Goal: Task Accomplishment & Management: Complete application form

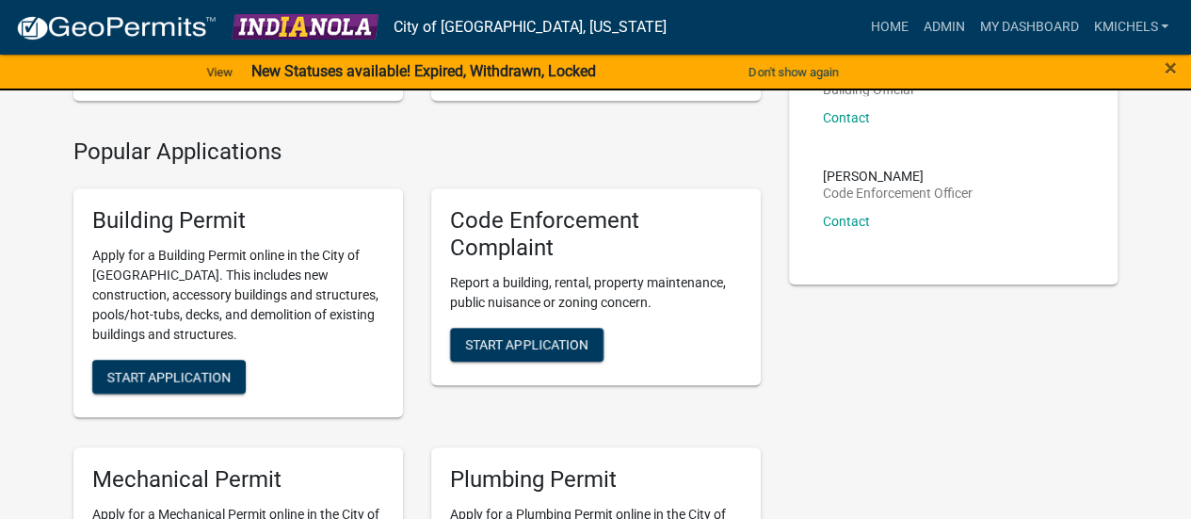
scroll to position [382, 0]
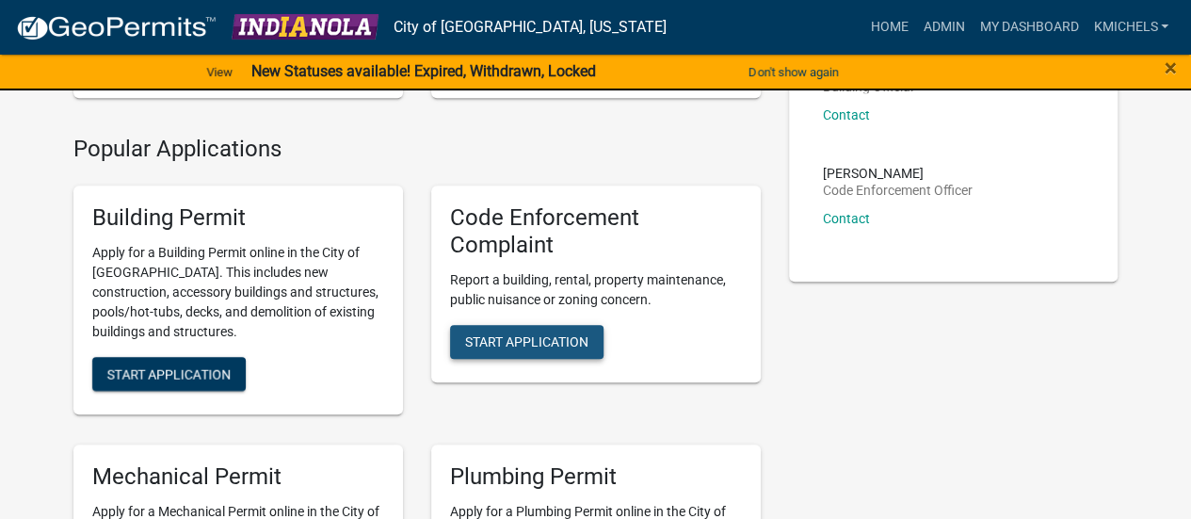
click at [572, 332] on button "Start Application" at bounding box center [526, 342] width 153 height 34
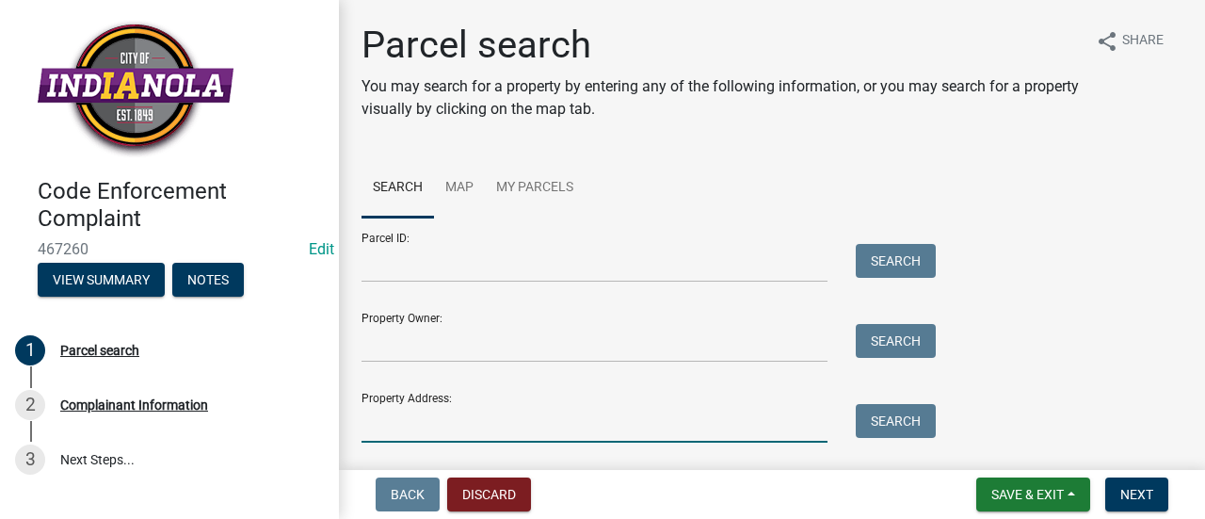
click at [501, 415] on input "Property Address:" at bounding box center [594, 423] width 466 height 39
type input "410 e ash"
click at [875, 404] on button "Search" at bounding box center [896, 421] width 80 height 34
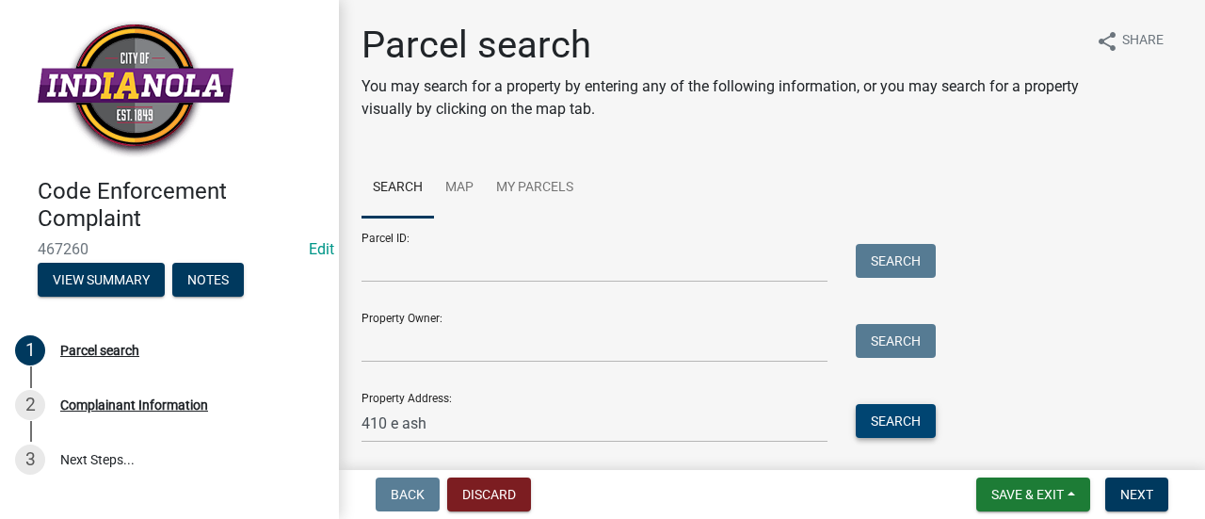
scroll to position [205, 0]
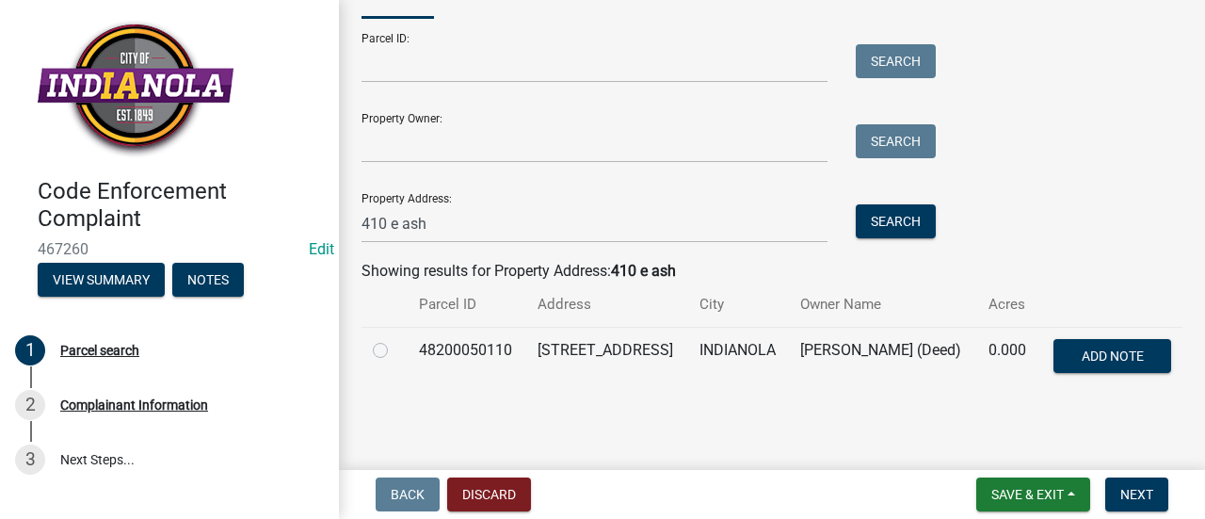
click at [395, 339] on label at bounding box center [395, 339] width 0 height 0
click at [395, 344] on input "radio" at bounding box center [401, 345] width 12 height 12
radio input "true"
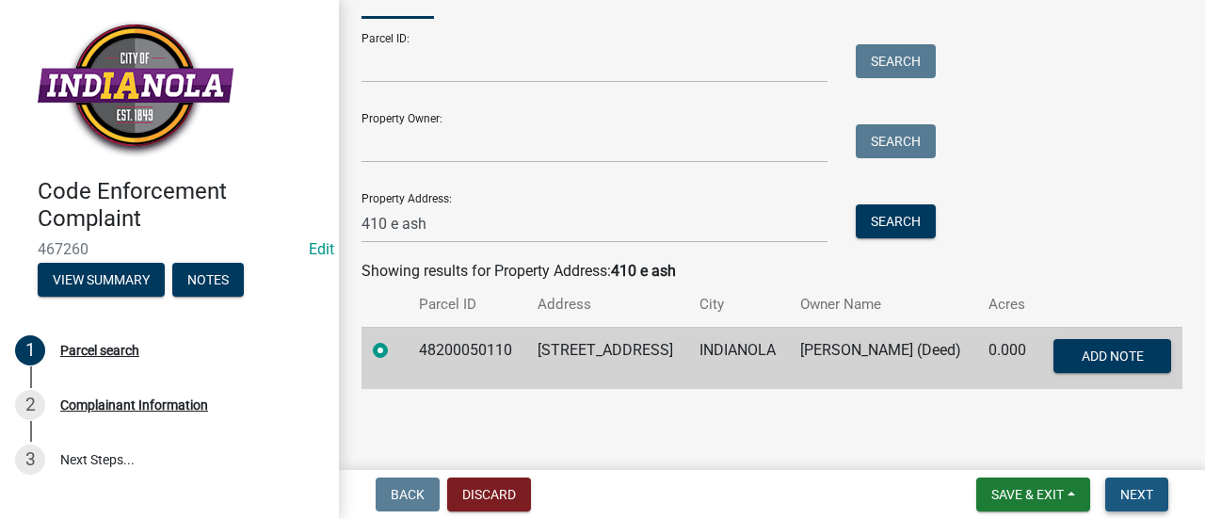
click at [1135, 490] on span "Next" at bounding box center [1136, 494] width 33 height 15
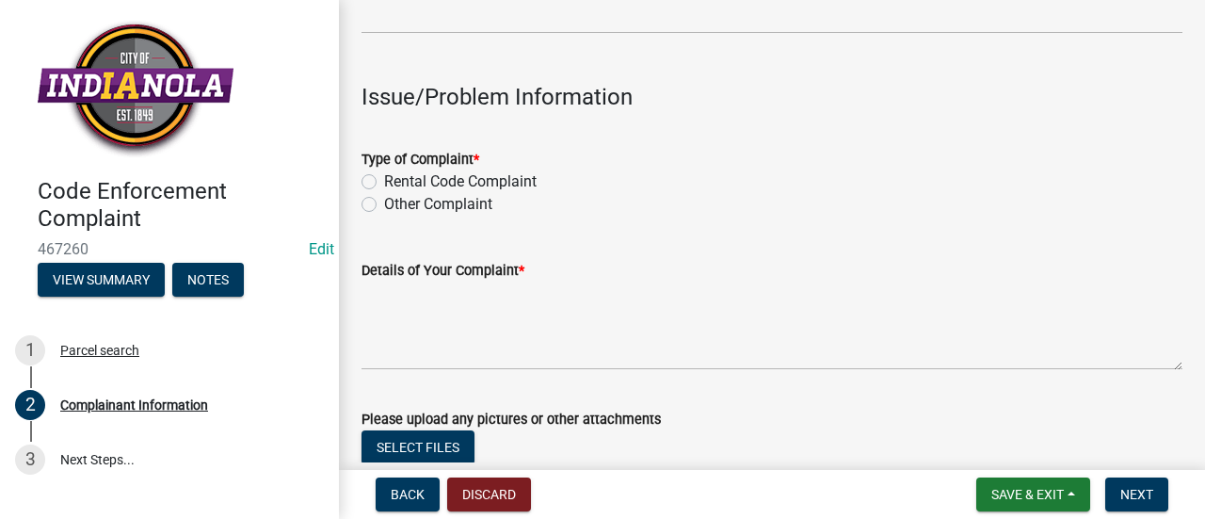
scroll to position [510, 0]
click at [384, 202] on label "Other Complaint" at bounding box center [438, 203] width 108 height 23
click at [384, 202] on input "Other Complaint" at bounding box center [390, 198] width 12 height 12
radio input "true"
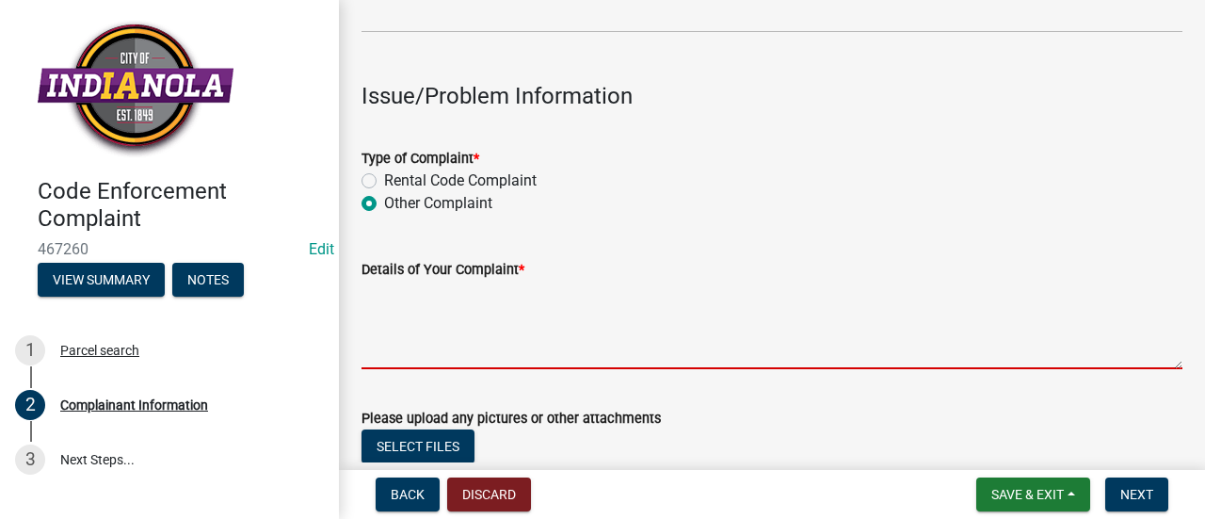
click at [412, 307] on textarea "Details of Your Complaint *" at bounding box center [771, 324] width 821 height 88
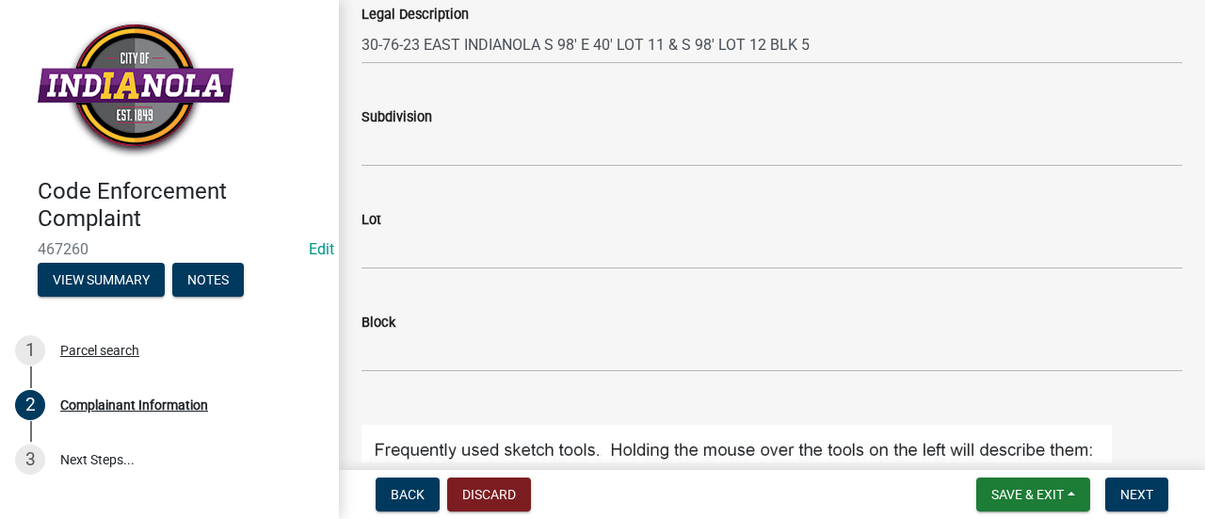
scroll to position [2098, 0]
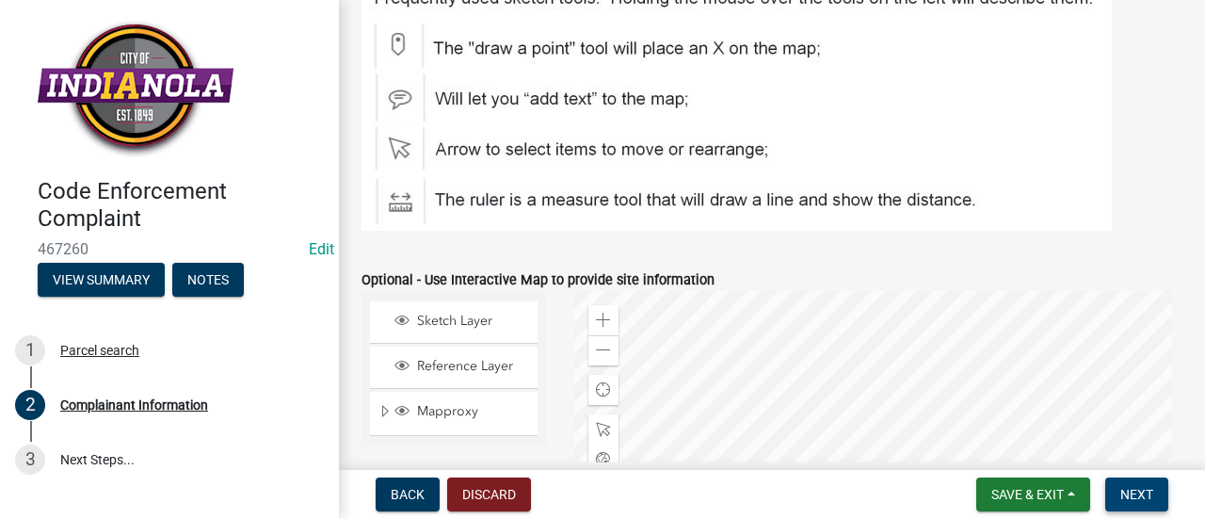
type textarea "tall grass and weeds"
click at [1141, 500] on span "Next" at bounding box center [1136, 494] width 33 height 15
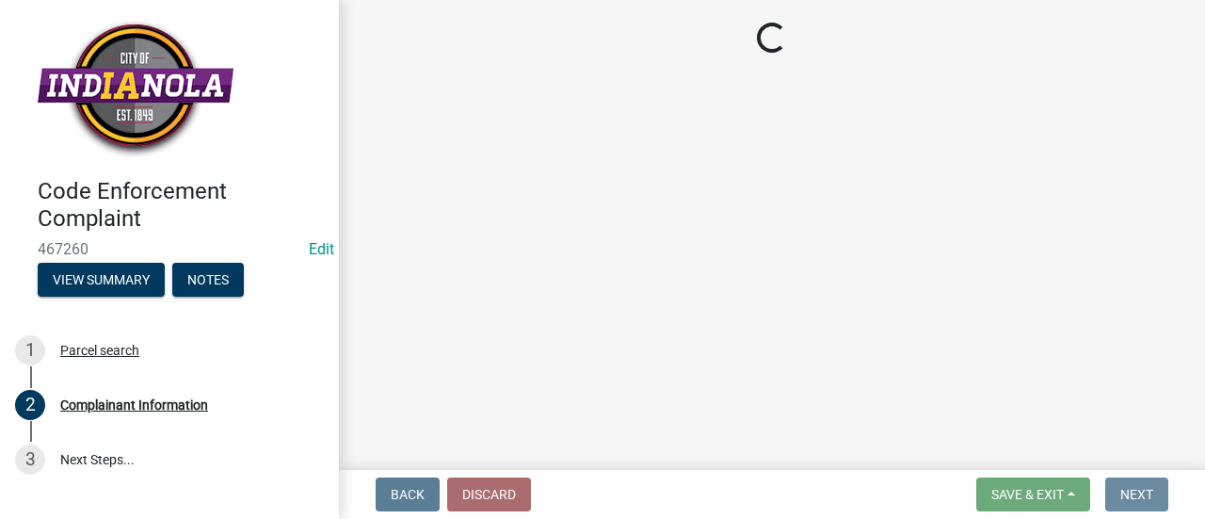
scroll to position [0, 0]
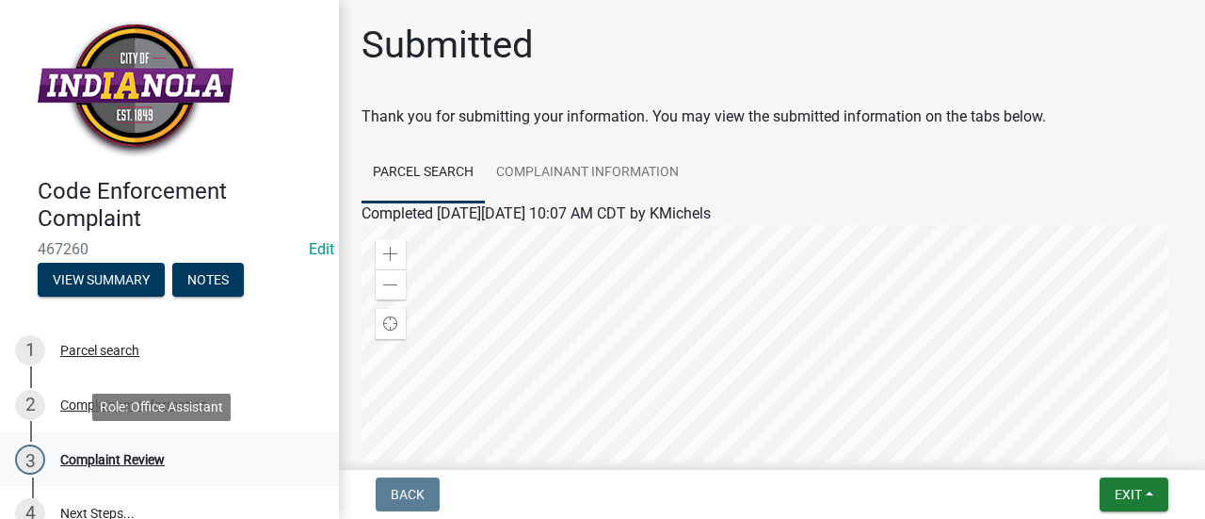
click at [207, 448] on div "3 Complaint Review" at bounding box center [162, 459] width 294 height 30
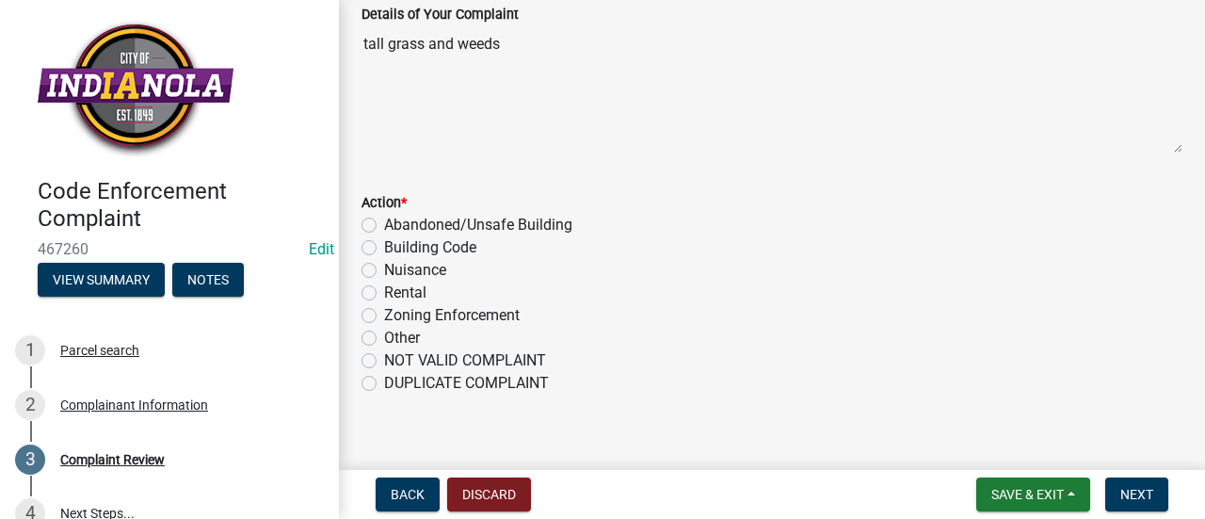
scroll to position [232, 0]
click at [384, 269] on label "Nuisance" at bounding box center [415, 269] width 62 height 23
click at [384, 269] on input "Nuisance" at bounding box center [390, 264] width 12 height 12
radio input "true"
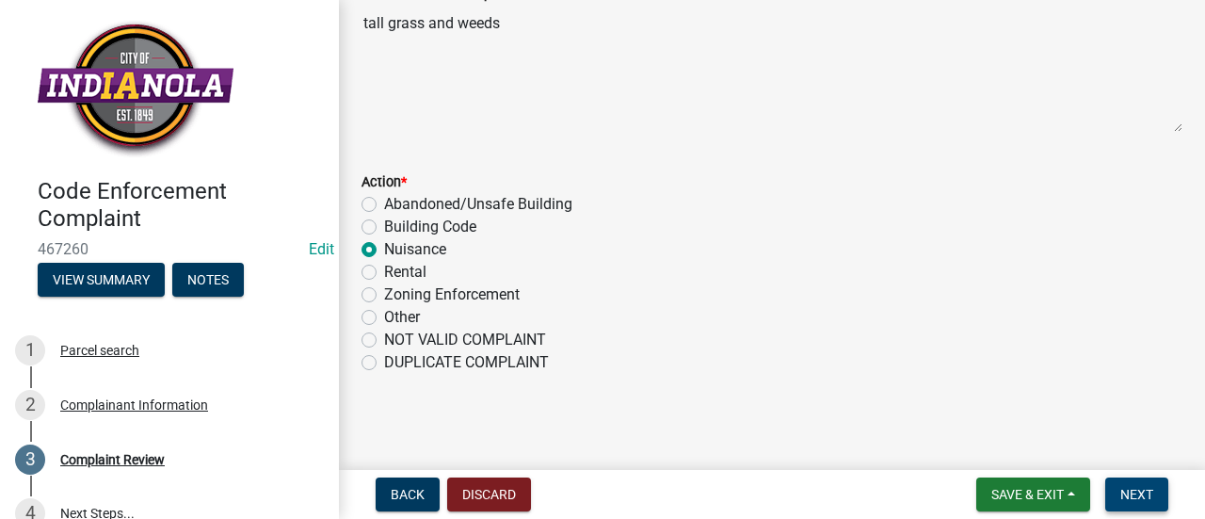
click at [1135, 497] on span "Next" at bounding box center [1136, 494] width 33 height 15
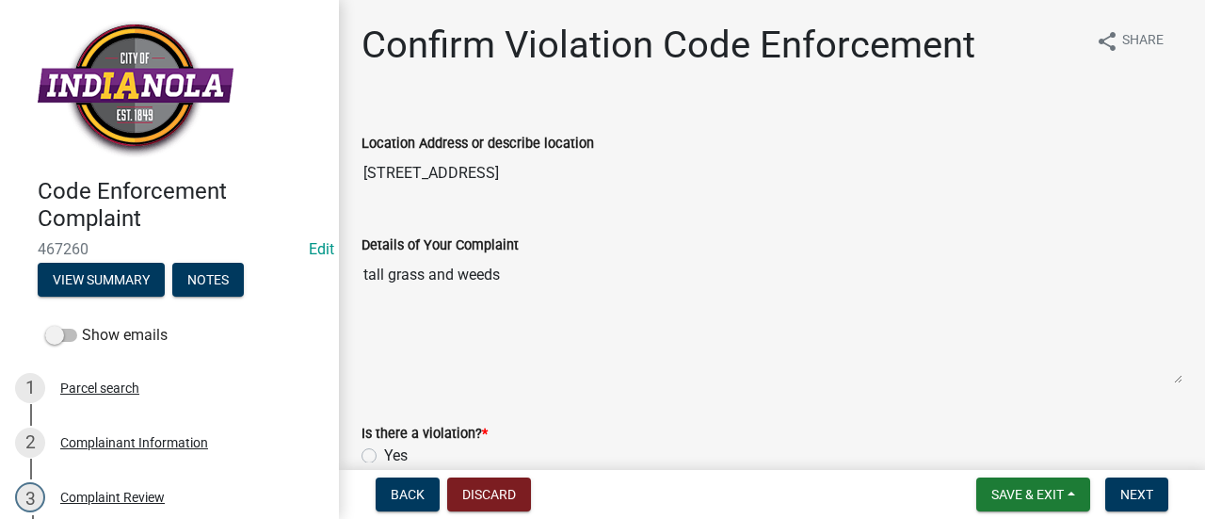
scroll to position [138, 0]
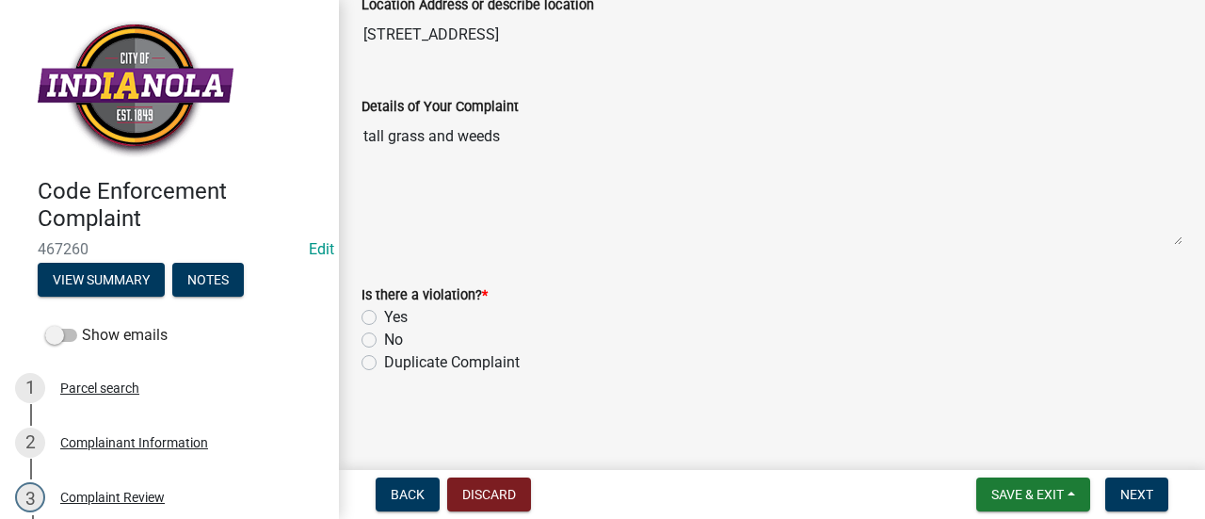
click at [384, 313] on label "Yes" at bounding box center [396, 317] width 24 height 23
click at [384, 313] on input "Yes" at bounding box center [390, 312] width 12 height 12
radio input "true"
click at [1148, 507] on button "Next" at bounding box center [1136, 494] width 63 height 34
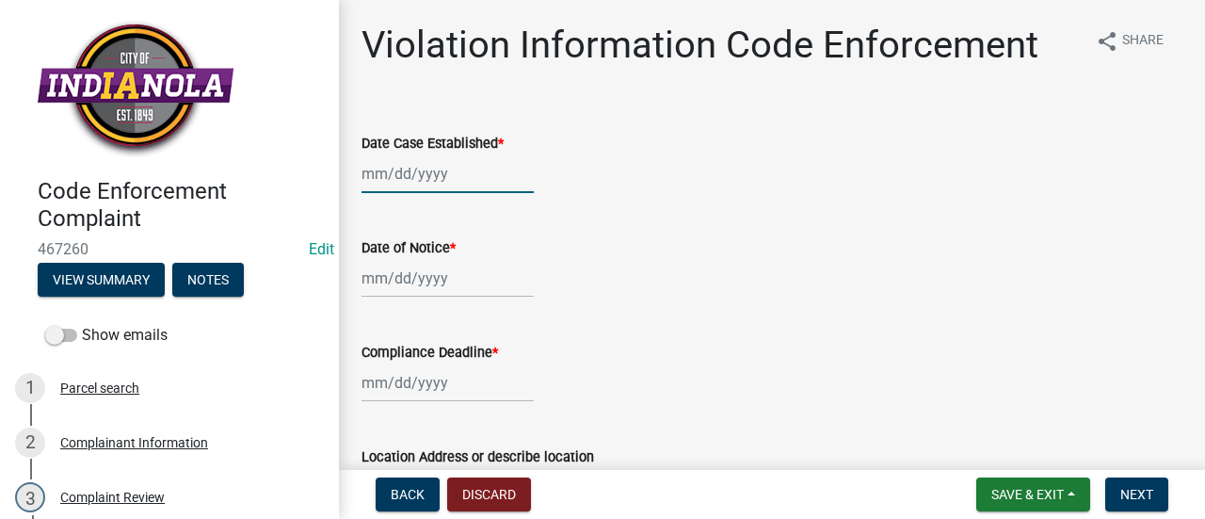
click at [442, 164] on div at bounding box center [447, 173] width 172 height 39
select select "8"
select select "2025"
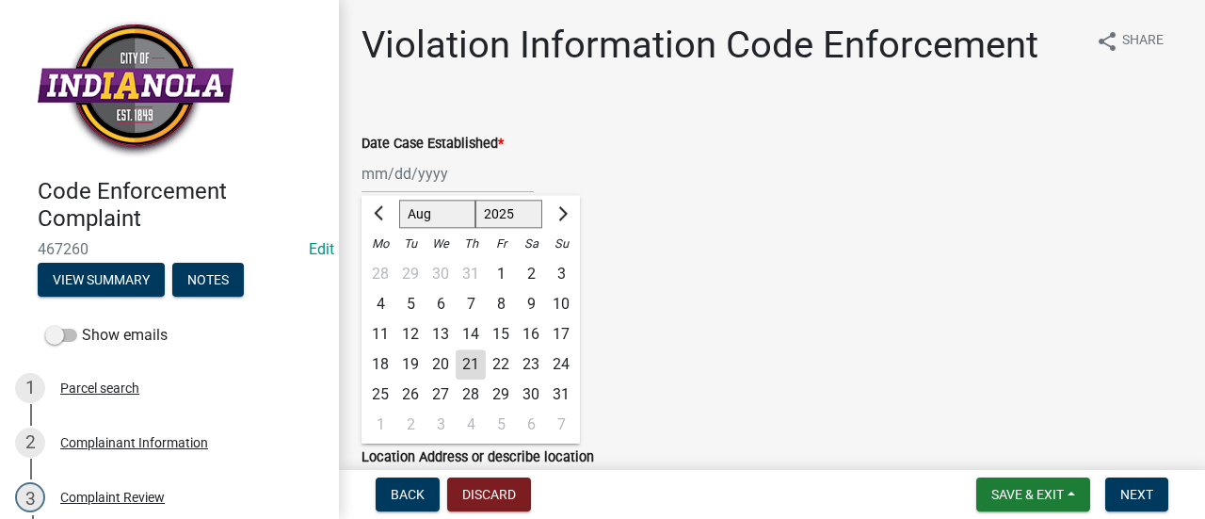
click at [473, 362] on div "21" at bounding box center [471, 364] width 30 height 30
type input "[DATE]"
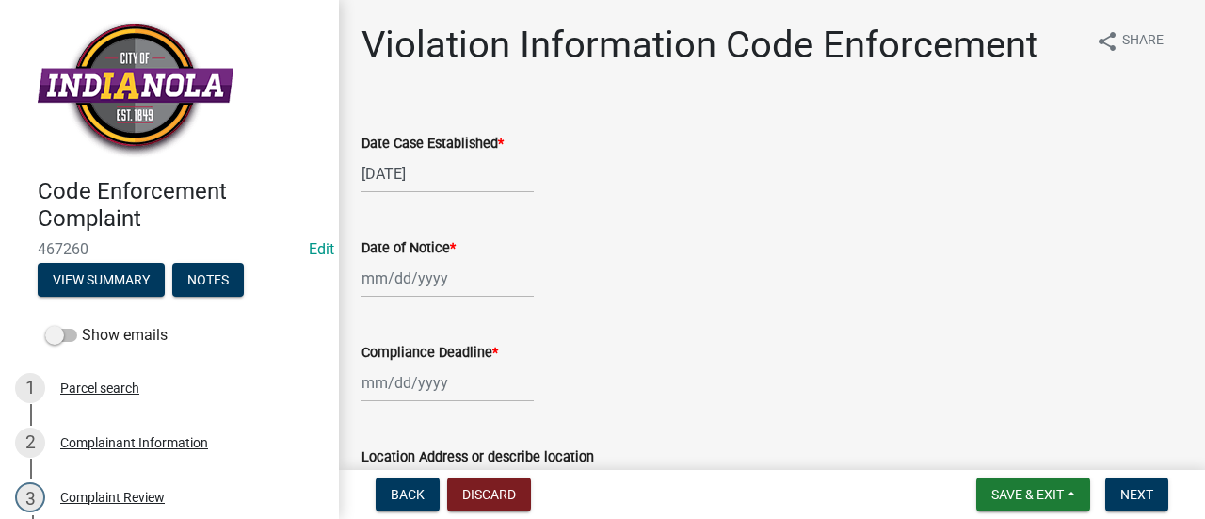
select select "8"
select select "2025"
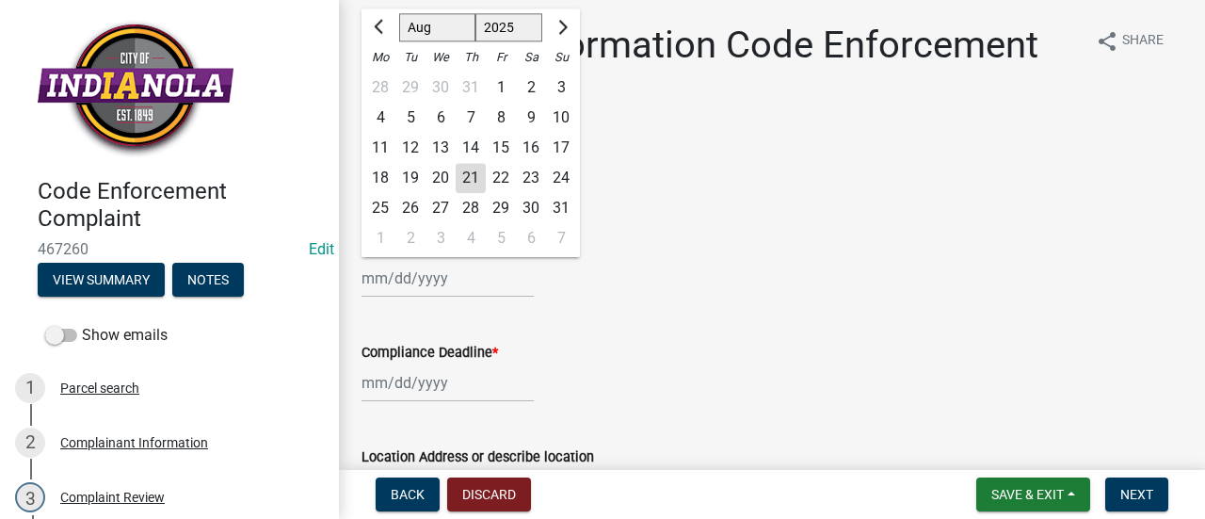
click at [426, 282] on div "[PERSON_NAME] Feb Mar Apr [PERSON_NAME][DATE] Oct Nov [DATE] 1526 1527 1528 152…" at bounding box center [447, 278] width 172 height 39
click at [472, 170] on div "21" at bounding box center [471, 178] width 30 height 30
type input "[DATE]"
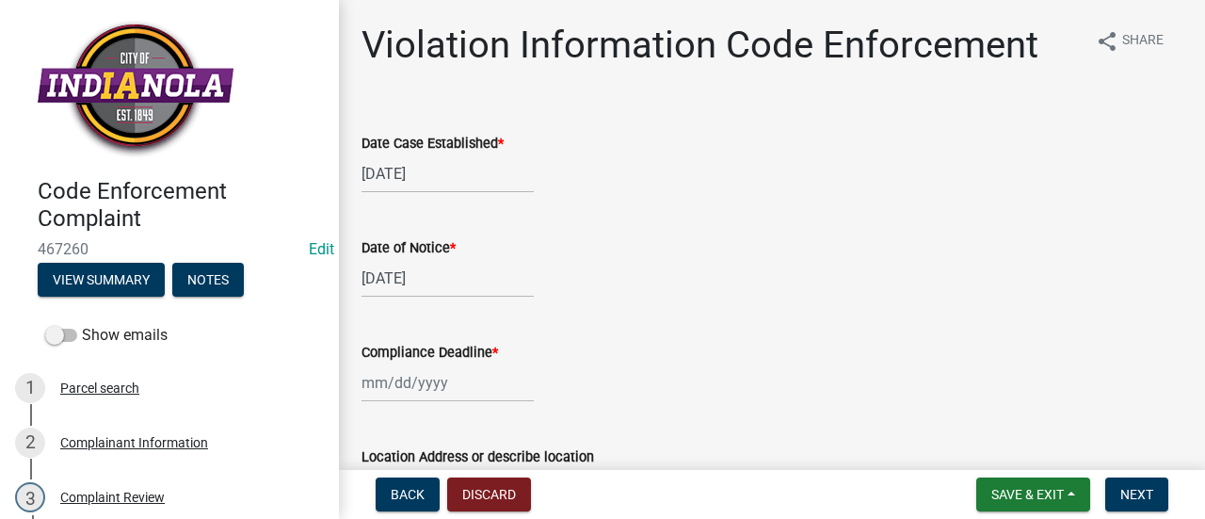
click at [444, 385] on div at bounding box center [447, 382] width 172 height 39
select select "8"
select select "2025"
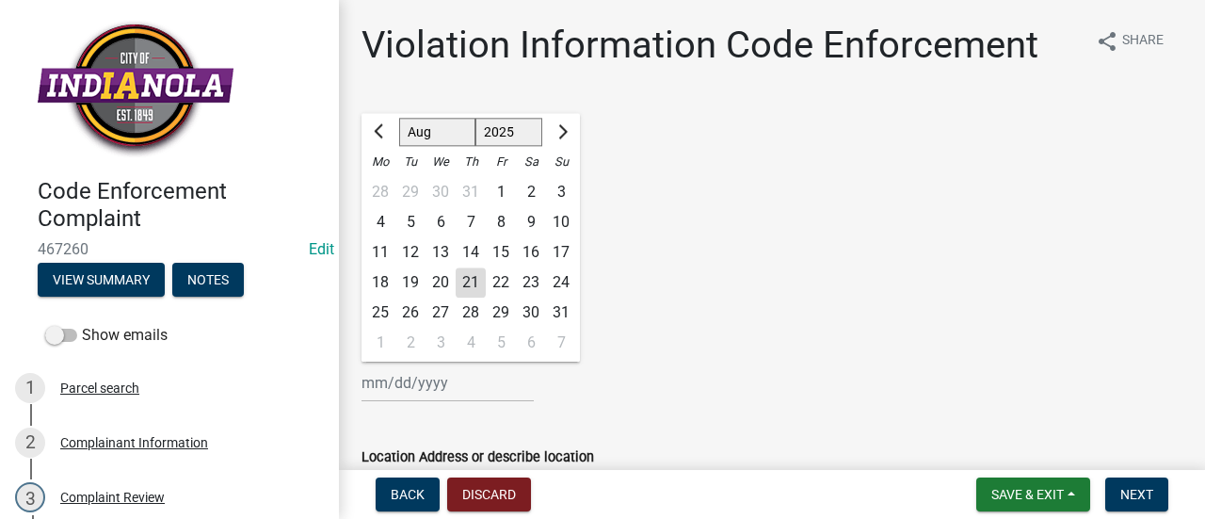
click at [473, 302] on div "28" at bounding box center [471, 312] width 30 height 30
type input "[DATE]"
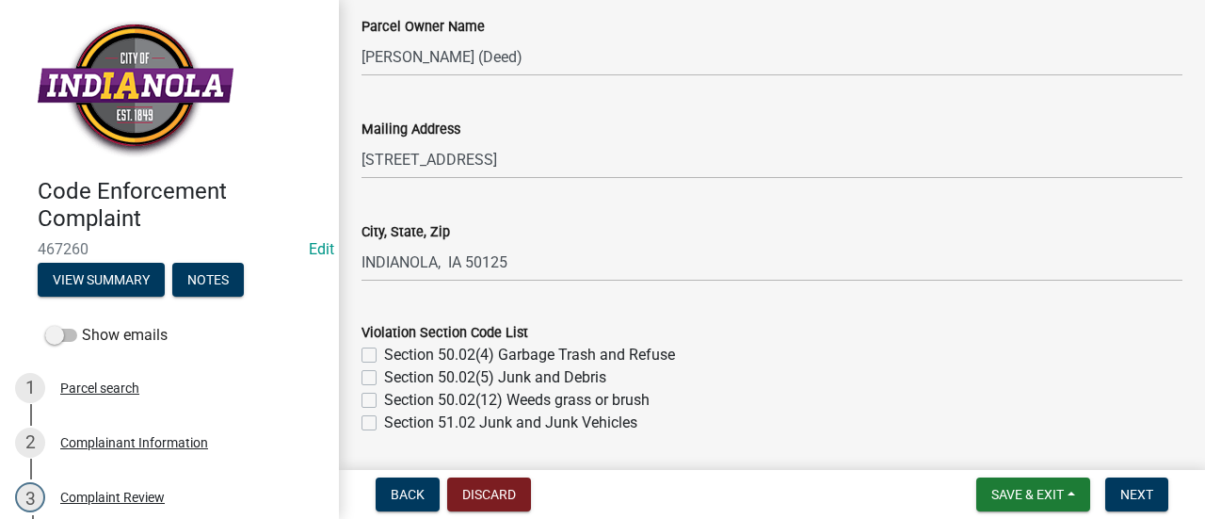
scroll to position [690, 0]
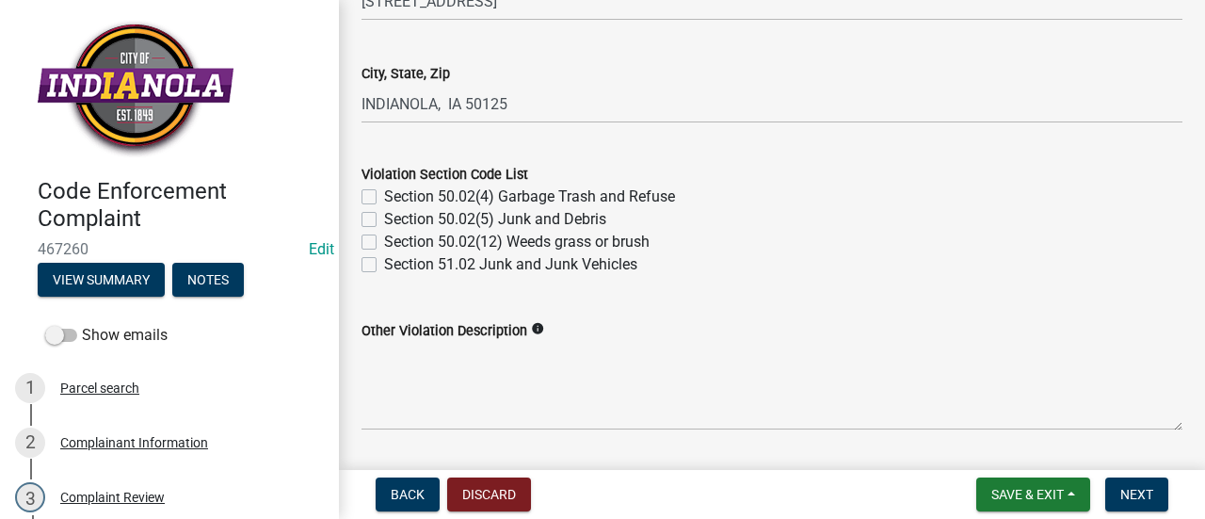
click at [384, 236] on label "Section 50.02(12) Weeds grass or brush" at bounding box center [516, 242] width 265 height 23
click at [384, 236] on input "Section 50.02(12) Weeds grass or brush" at bounding box center [390, 237] width 12 height 12
checkbox input "true"
checkbox input "false"
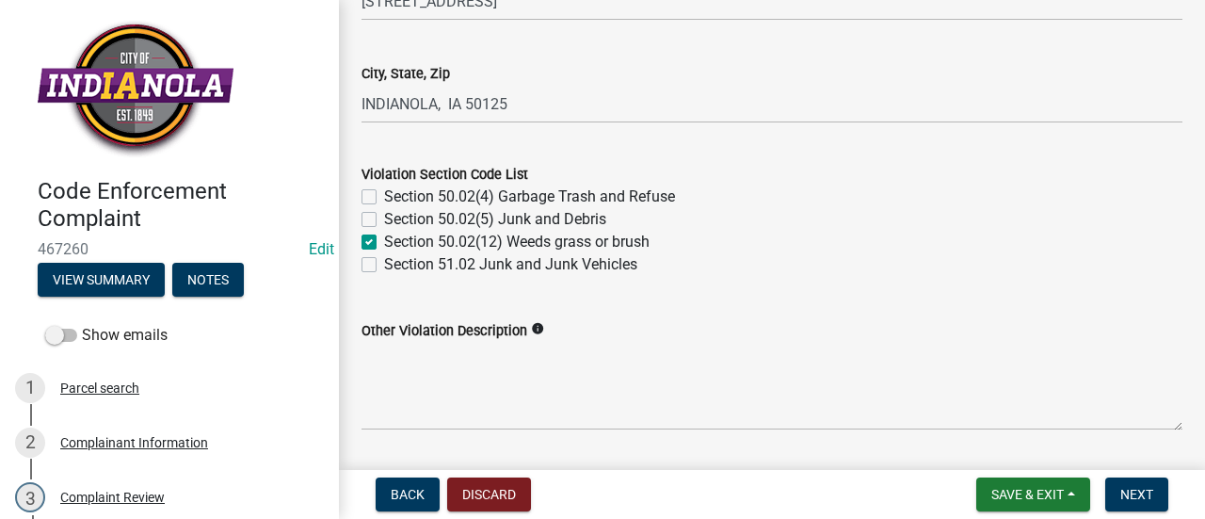
checkbox input "true"
checkbox input "false"
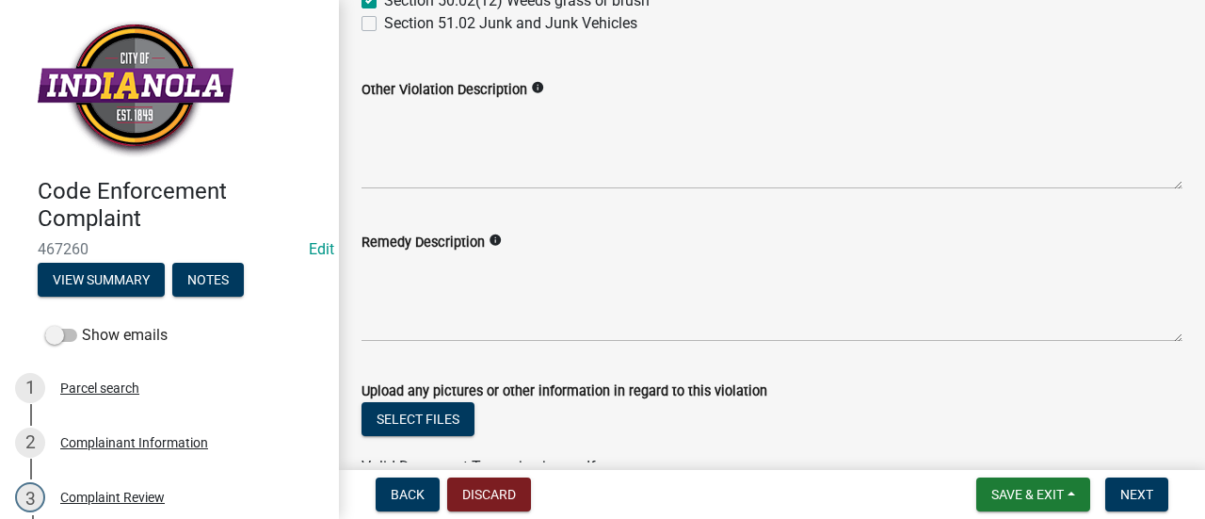
scroll to position [931, 0]
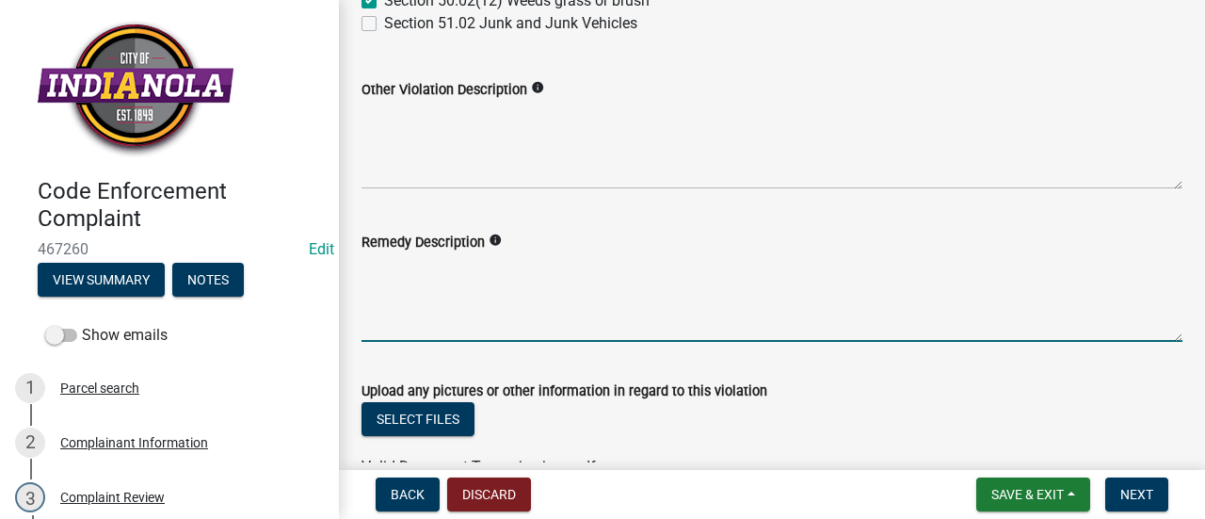
click at [530, 266] on textarea "Remedy Description" at bounding box center [771, 297] width 821 height 88
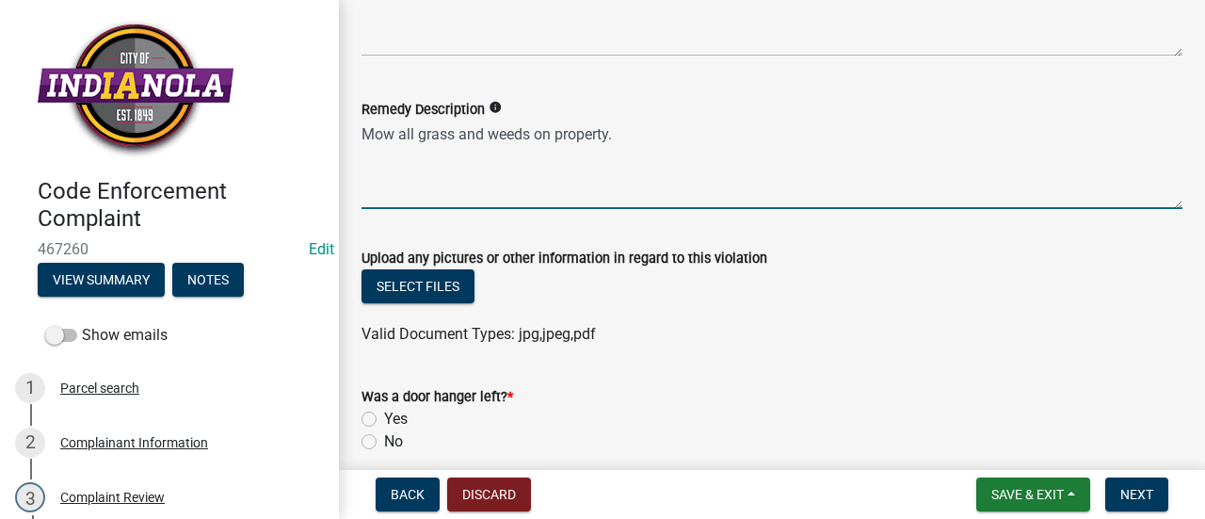
scroll to position [1071, 0]
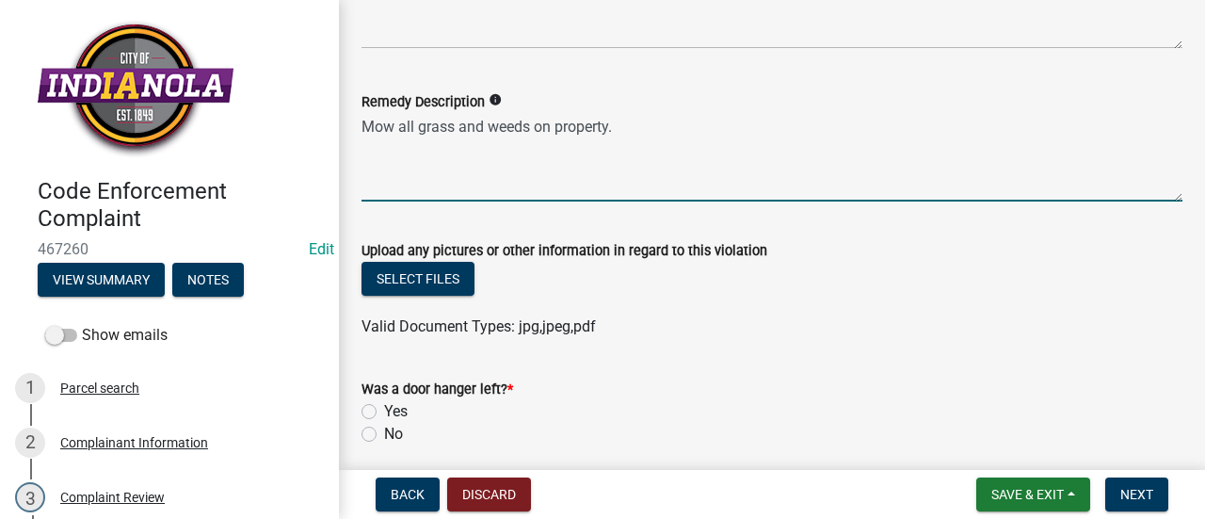
type textarea "Mow all grass and weeds on property."
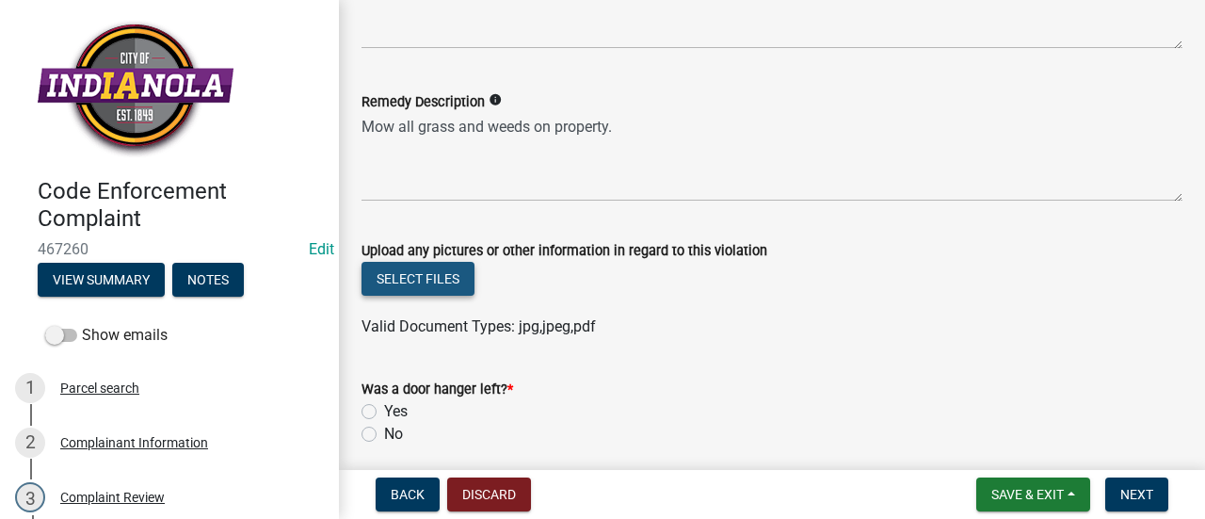
click at [412, 280] on button "Select files" at bounding box center [417, 279] width 113 height 34
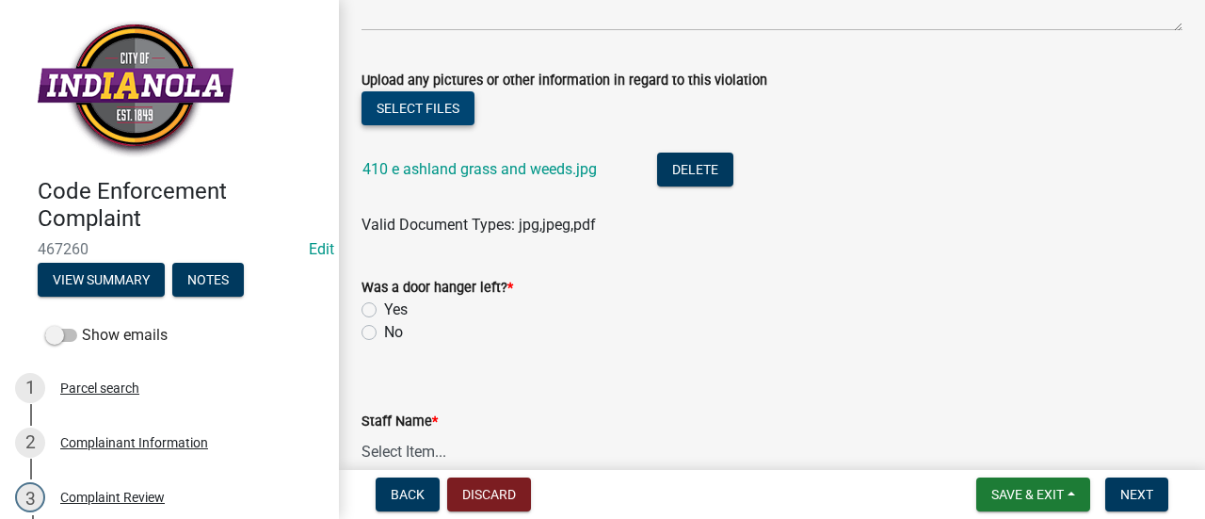
scroll to position [1242, 0]
click at [384, 327] on label "No" at bounding box center [393, 331] width 19 height 23
click at [384, 327] on input "No" at bounding box center [390, 326] width 12 height 12
radio input "true"
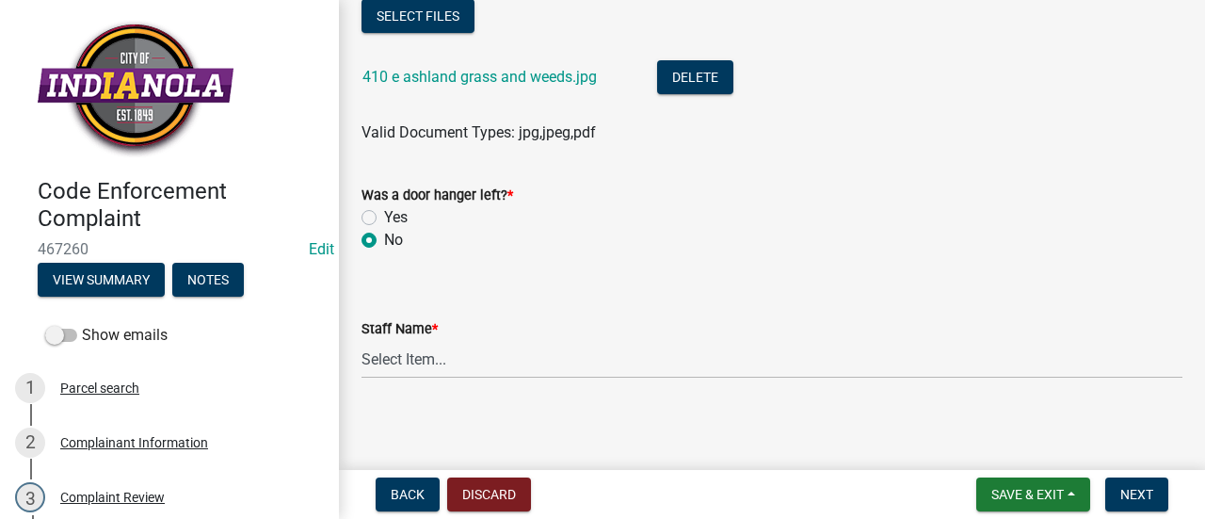
scroll to position [1338, 0]
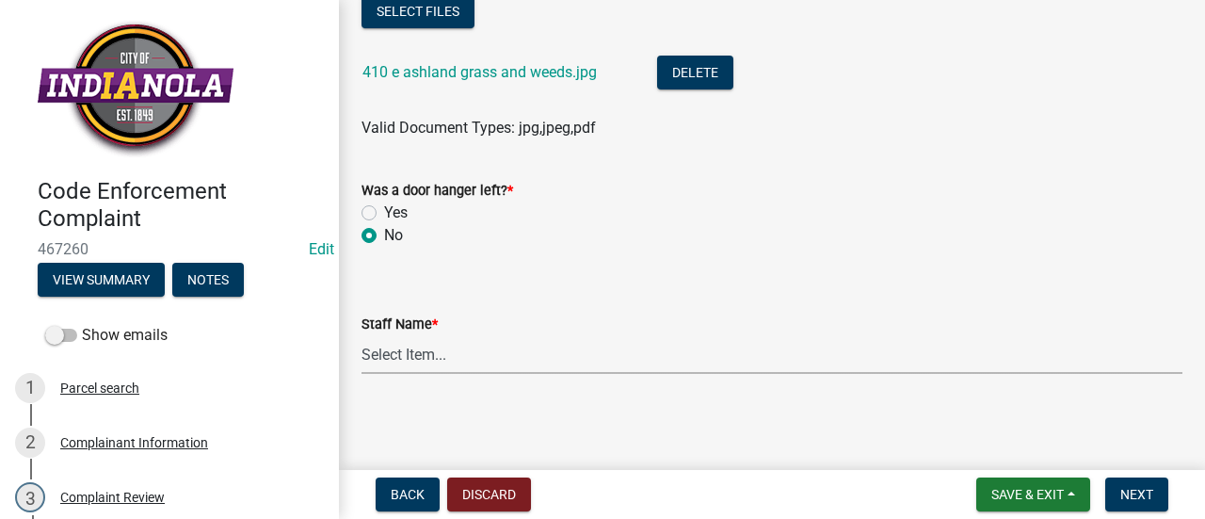
click at [613, 344] on select "Select Item... [PERSON_NAME] [PERSON_NAME] [PERSON_NAME] Other" at bounding box center [771, 354] width 821 height 39
click at [361, 335] on select "Select Item... [PERSON_NAME] [PERSON_NAME] [PERSON_NAME] Other" at bounding box center [771, 354] width 821 height 39
select select "90f24476-4bfd-40de-b340-4f29c833af21"
click at [1132, 492] on span "Next" at bounding box center [1136, 494] width 33 height 15
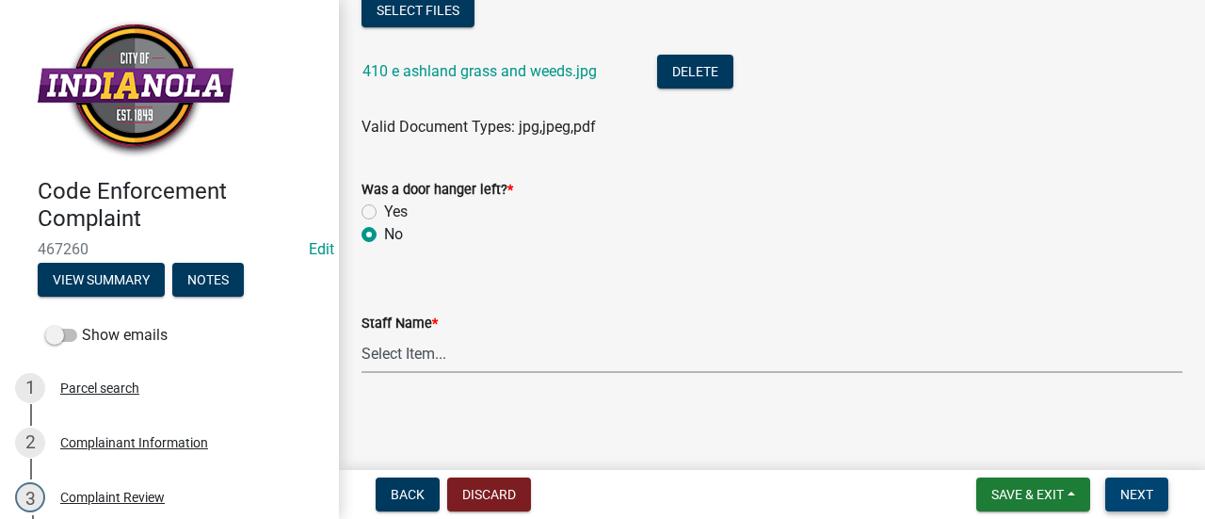
scroll to position [0, 0]
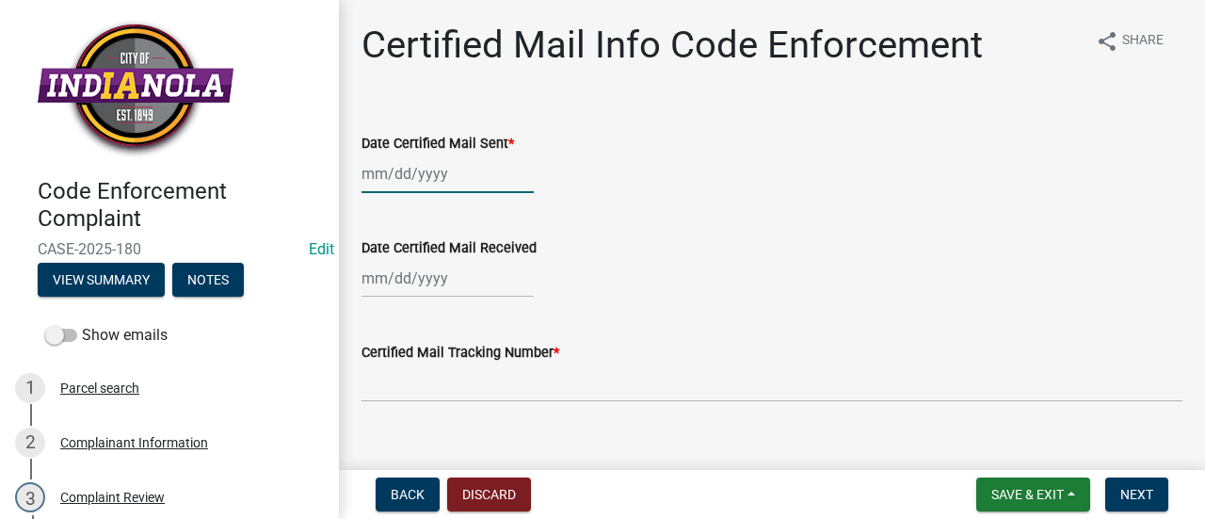
click at [433, 171] on div at bounding box center [447, 173] width 172 height 39
select select "8"
select select "2025"
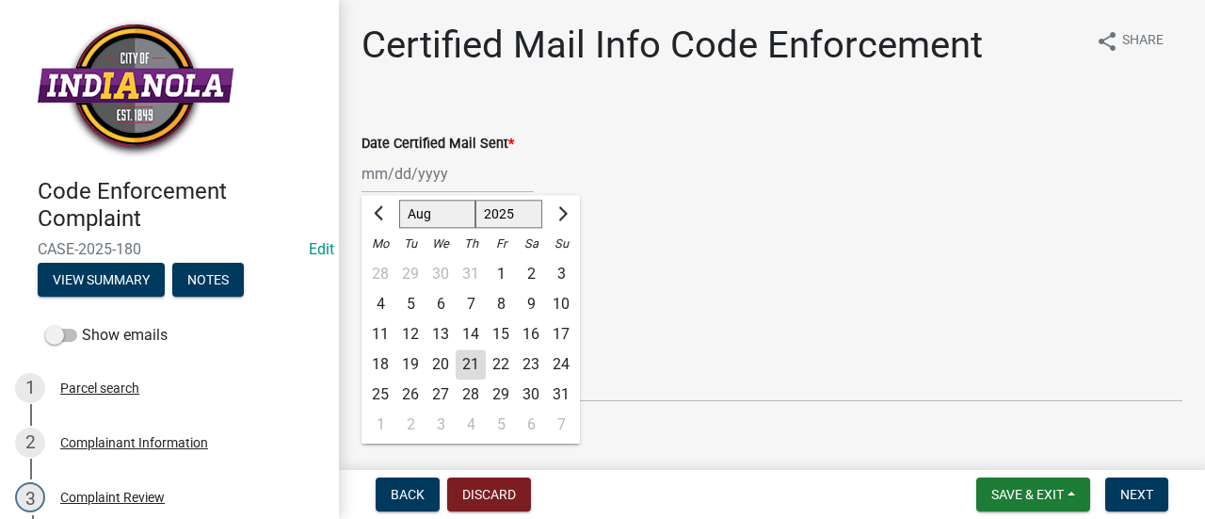
click at [472, 356] on div "21" at bounding box center [471, 364] width 30 height 30
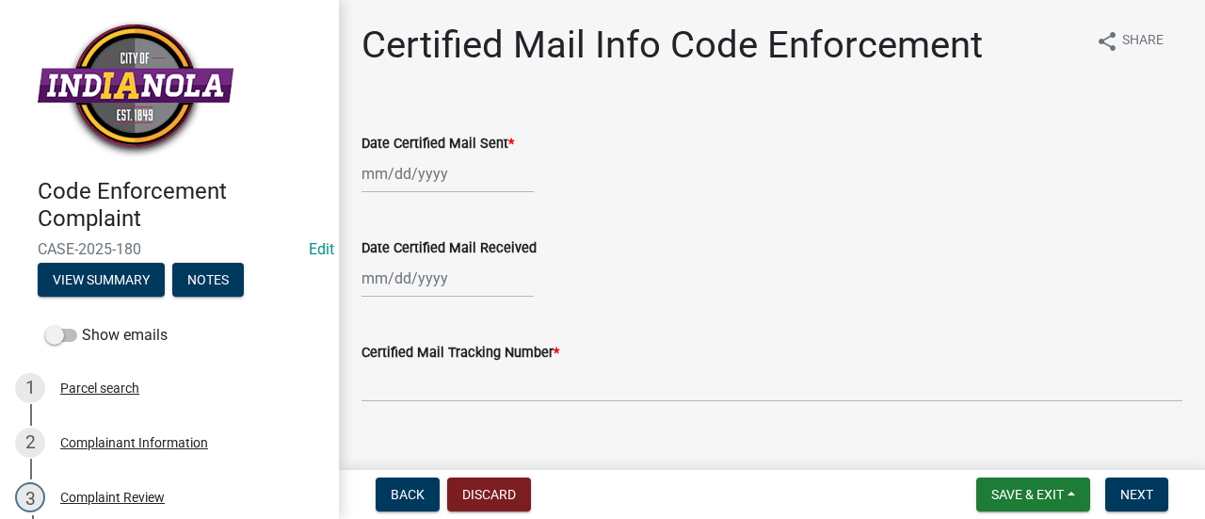
type input "[DATE]"
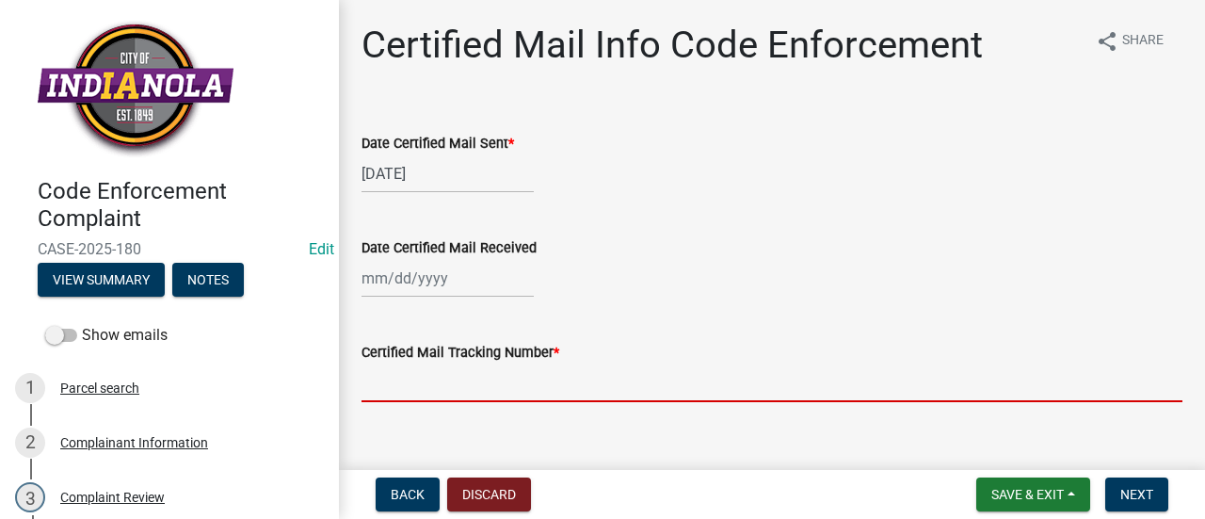
click at [450, 374] on input "Certified Mail Tracking Number *" at bounding box center [771, 382] width 821 height 39
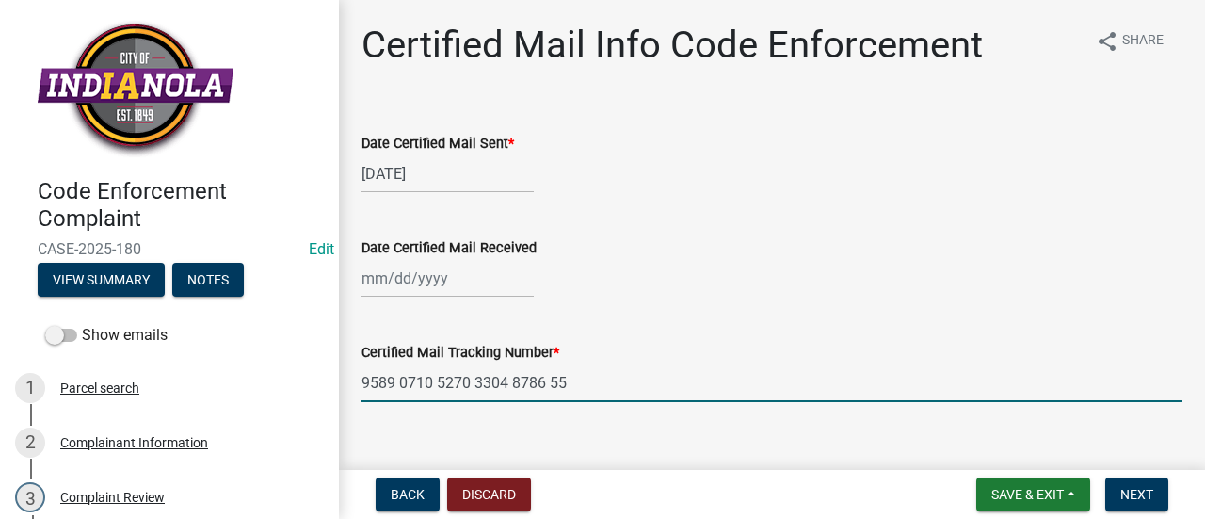
scroll to position [28, 0]
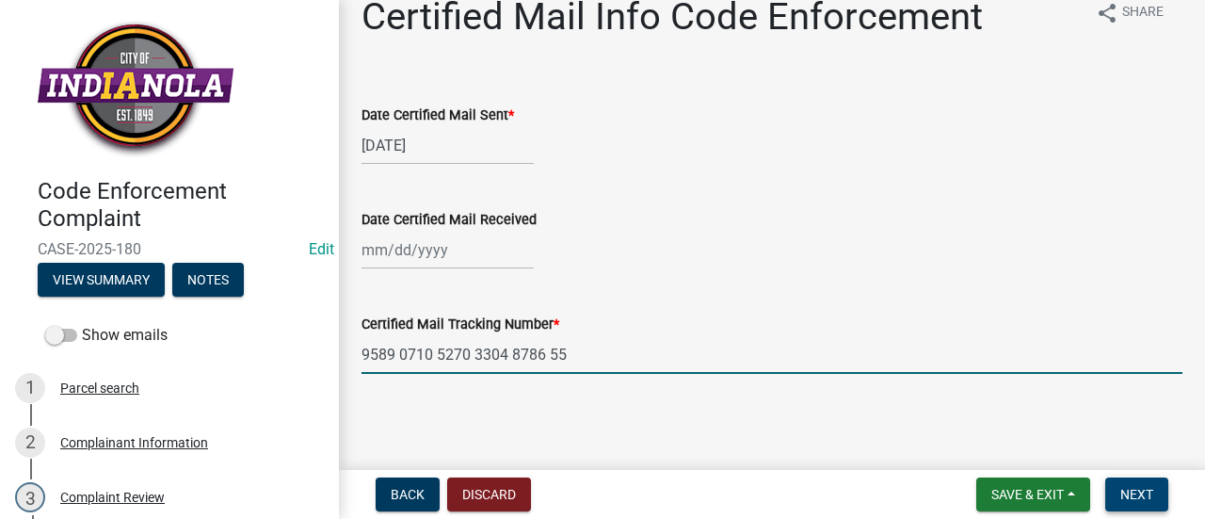
type input "9589 0710 5270 3304 8786 55"
click at [1139, 500] on span "Next" at bounding box center [1136, 494] width 33 height 15
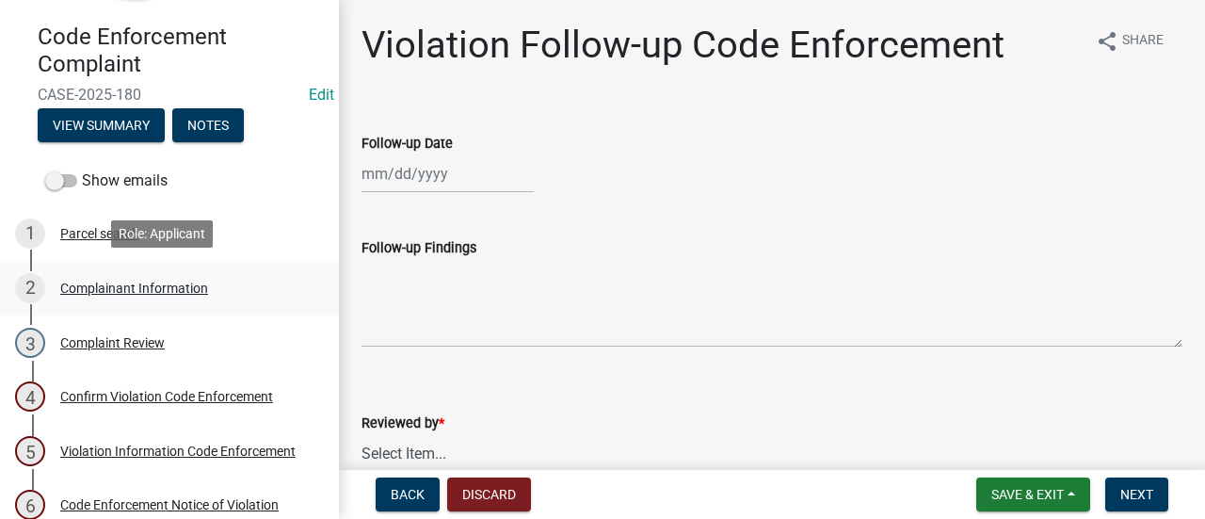
scroll to position [156, 0]
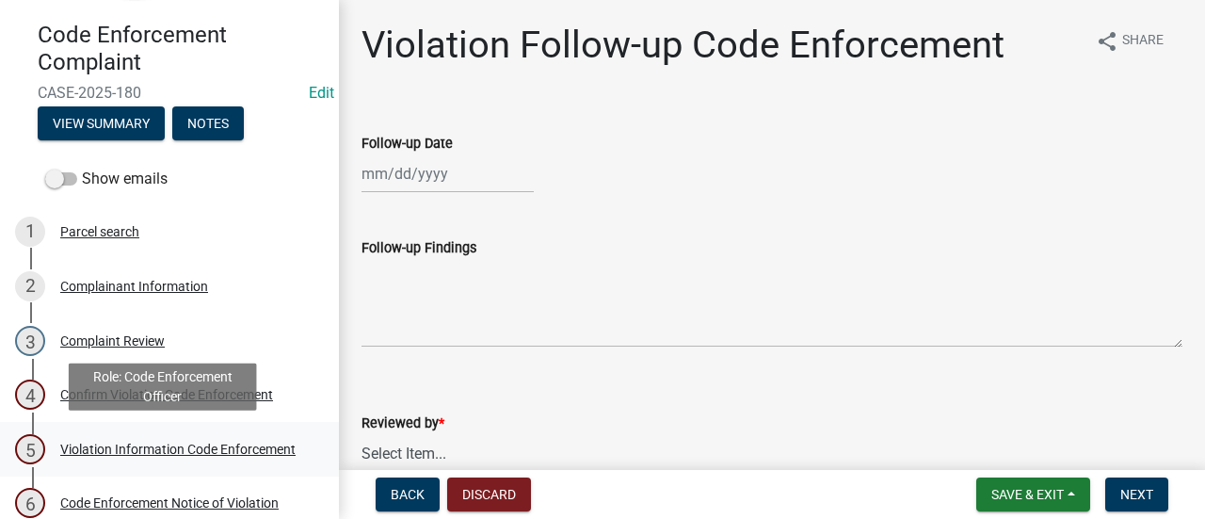
click at [187, 442] on div "Violation Information Code Enforcement" at bounding box center [177, 448] width 235 height 13
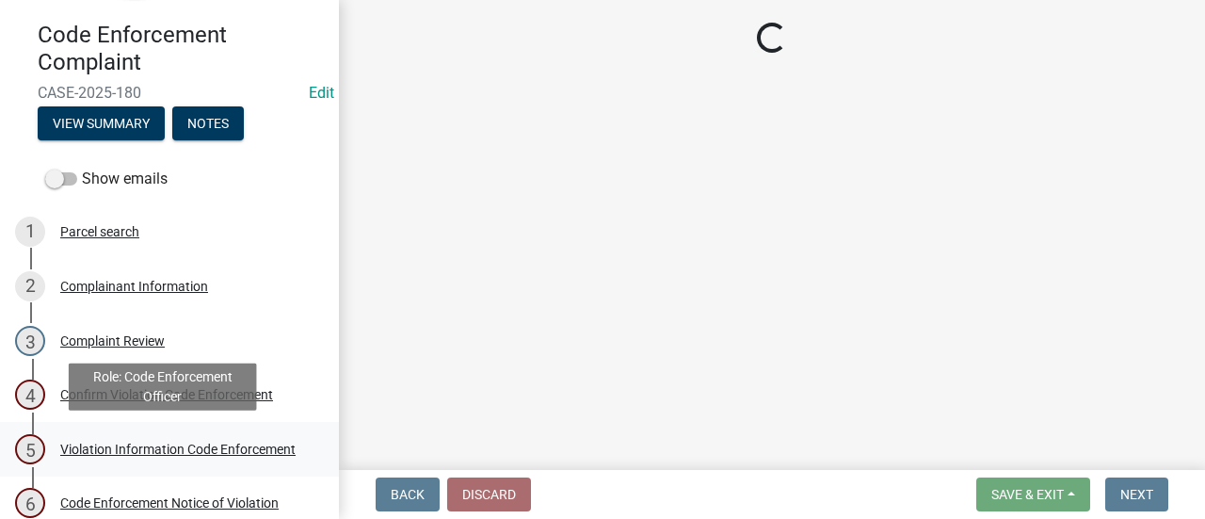
select select "90f24476-4bfd-40de-b340-4f29c833af21"
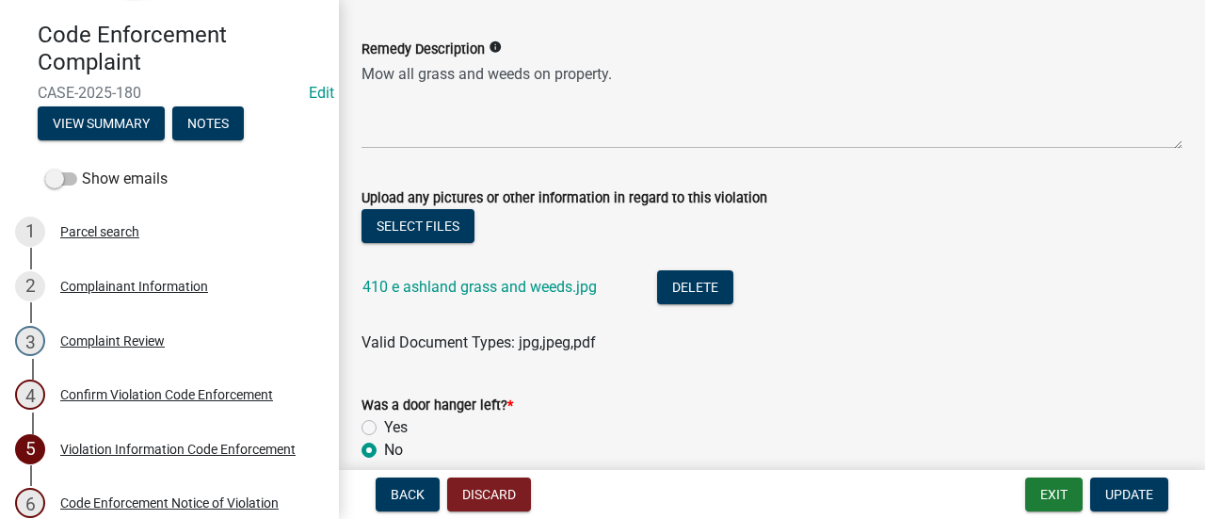
scroll to position [1128, 0]
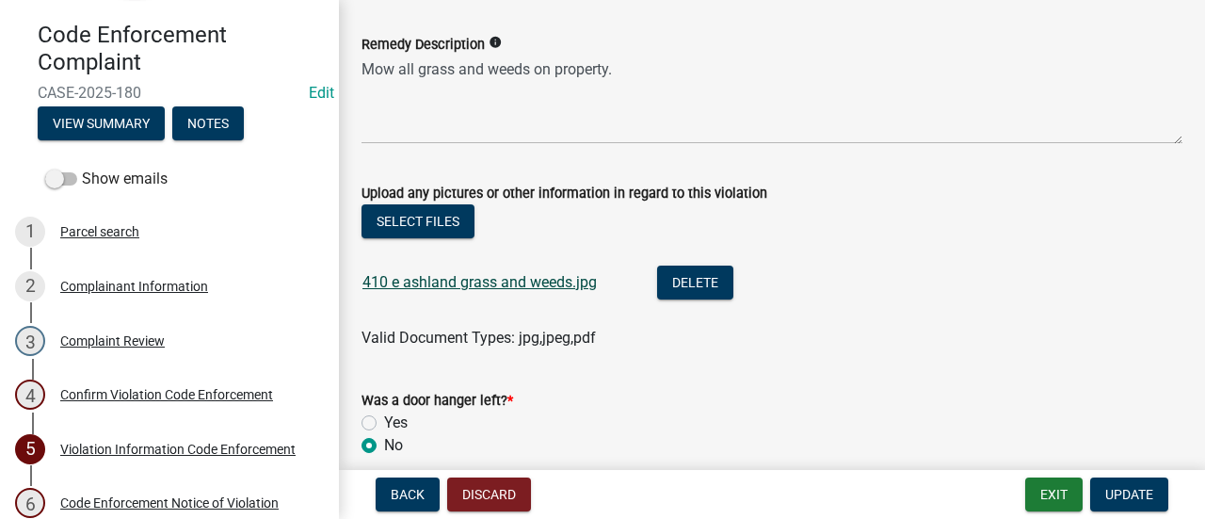
click at [533, 281] on link "410 e ashland grass and weeds.jpg" at bounding box center [479, 282] width 234 height 18
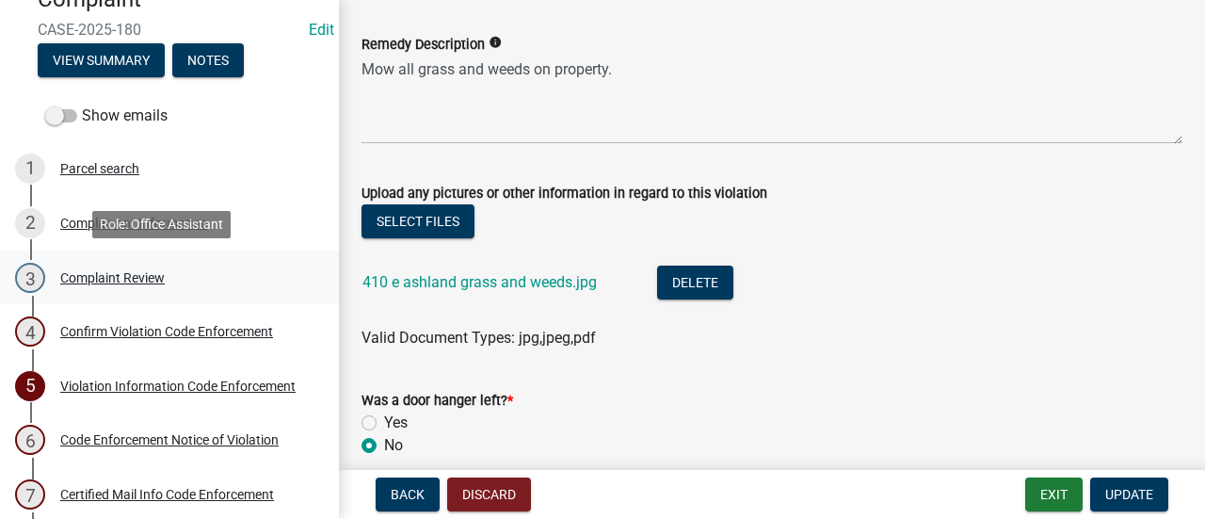
scroll to position [221, 0]
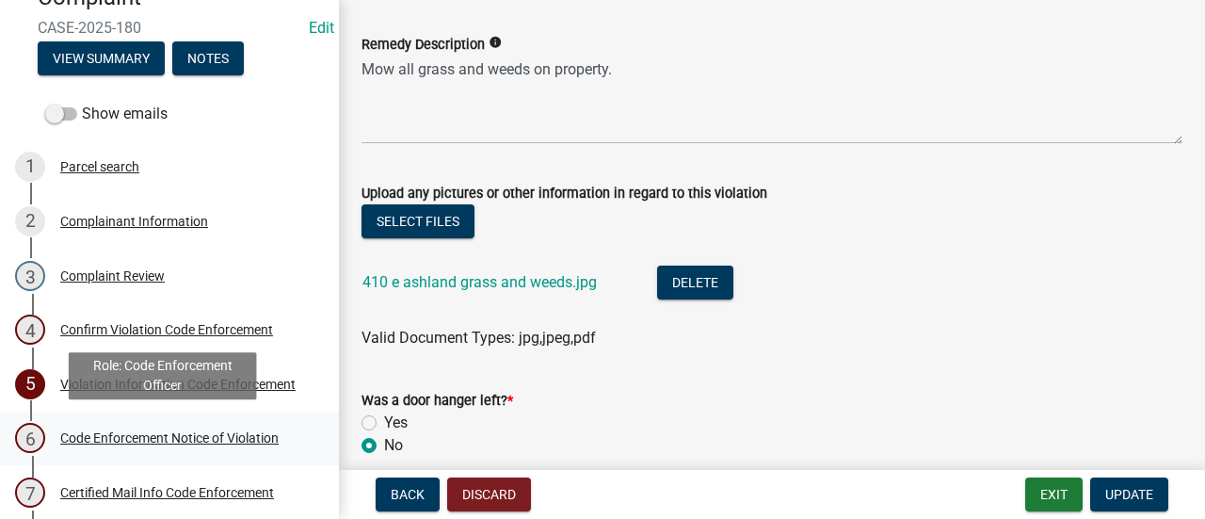
click at [215, 456] on link "6 Code Enforcement Notice of Violation" at bounding box center [169, 438] width 339 height 55
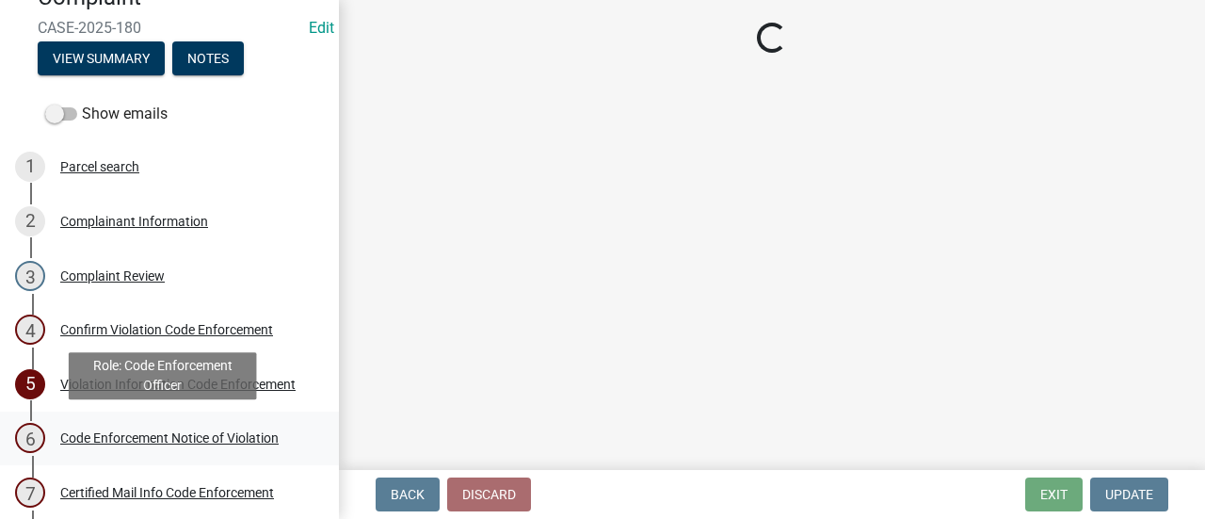
scroll to position [0, 0]
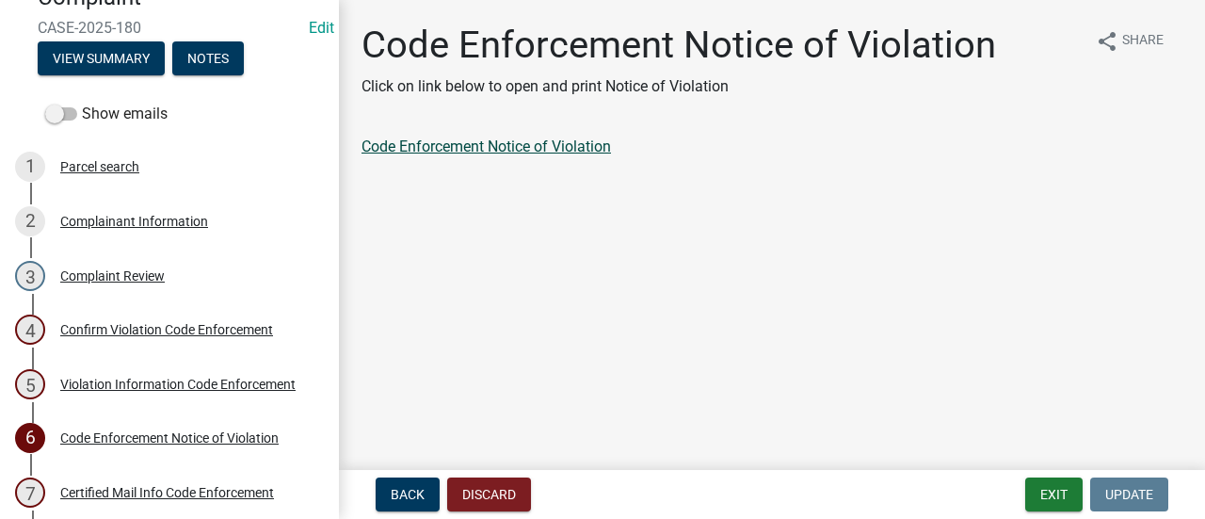
click at [482, 138] on link "Code Enforcement Notice of Violation" at bounding box center [485, 146] width 249 height 18
